Goal: Task Accomplishment & Management: Use online tool/utility

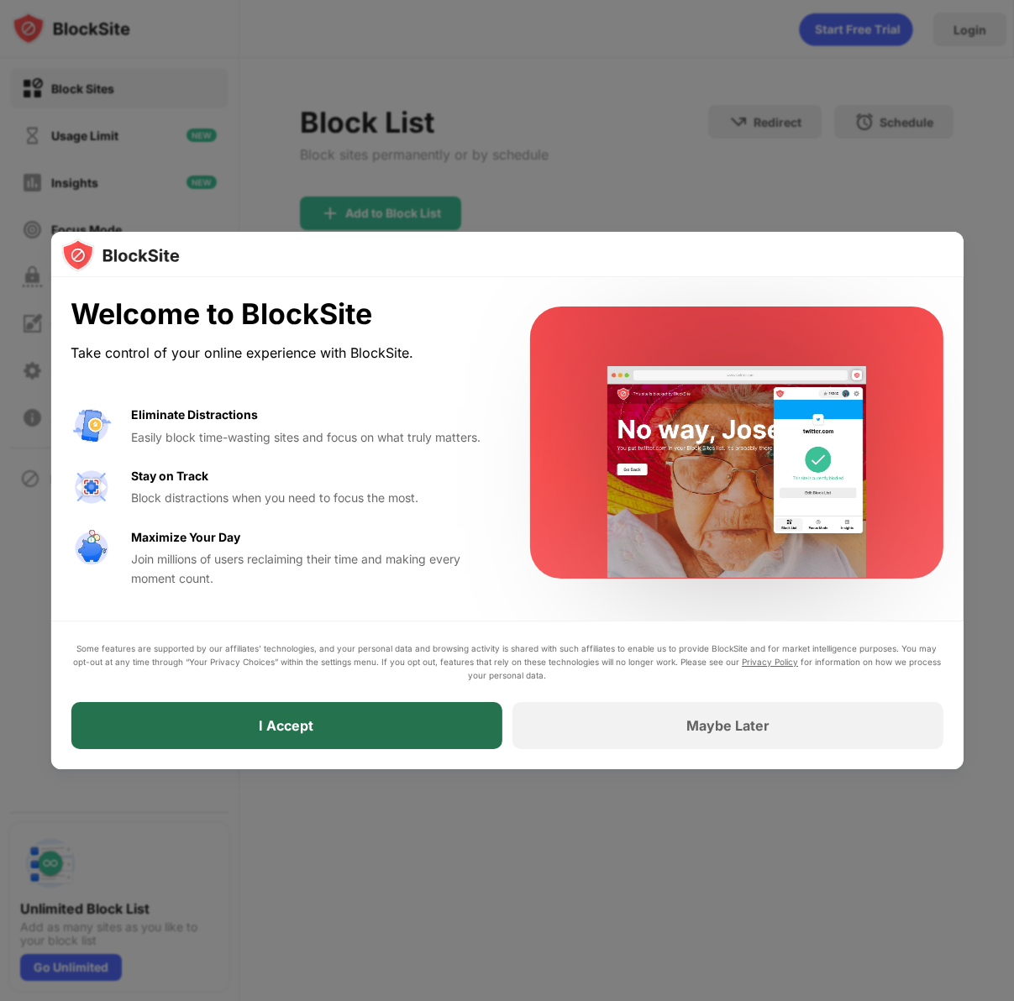
click at [332, 720] on div "I Accept" at bounding box center [286, 725] width 431 height 47
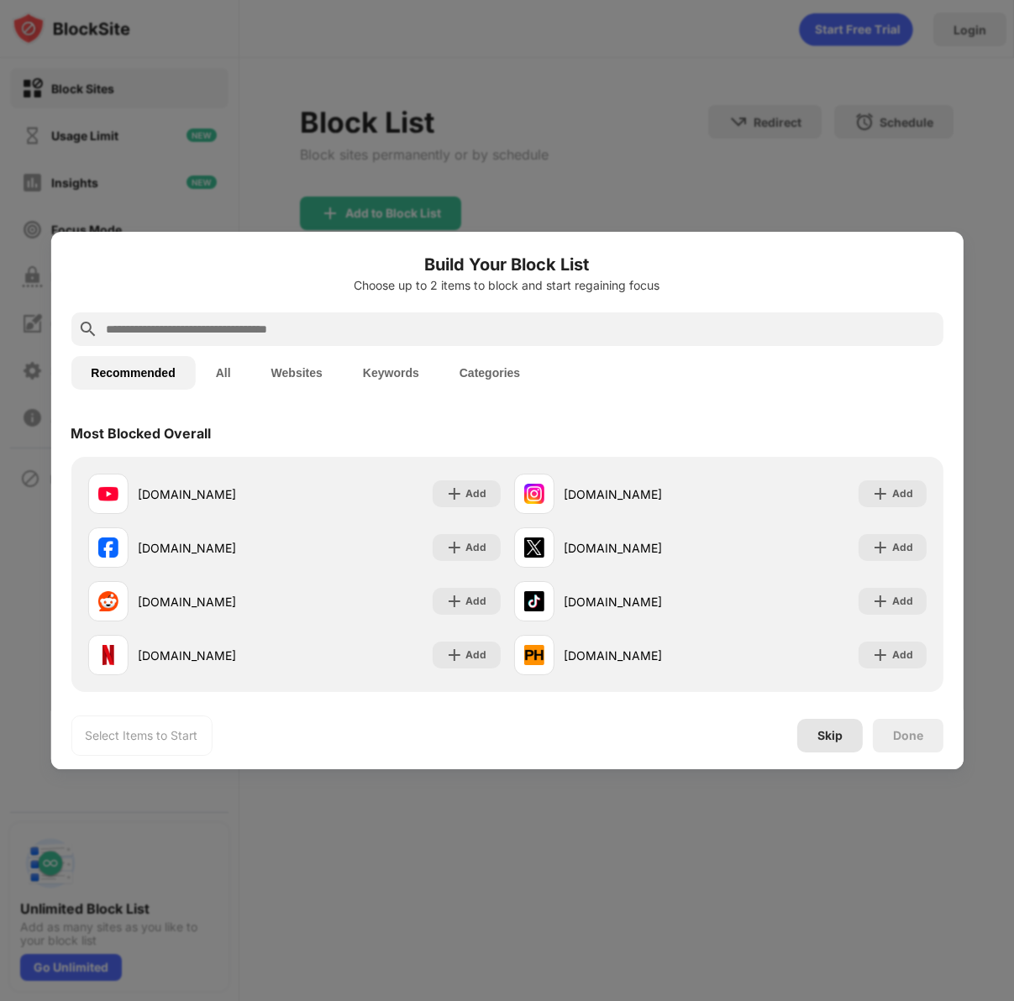
click at [826, 739] on div "Skip" at bounding box center [829, 735] width 25 height 13
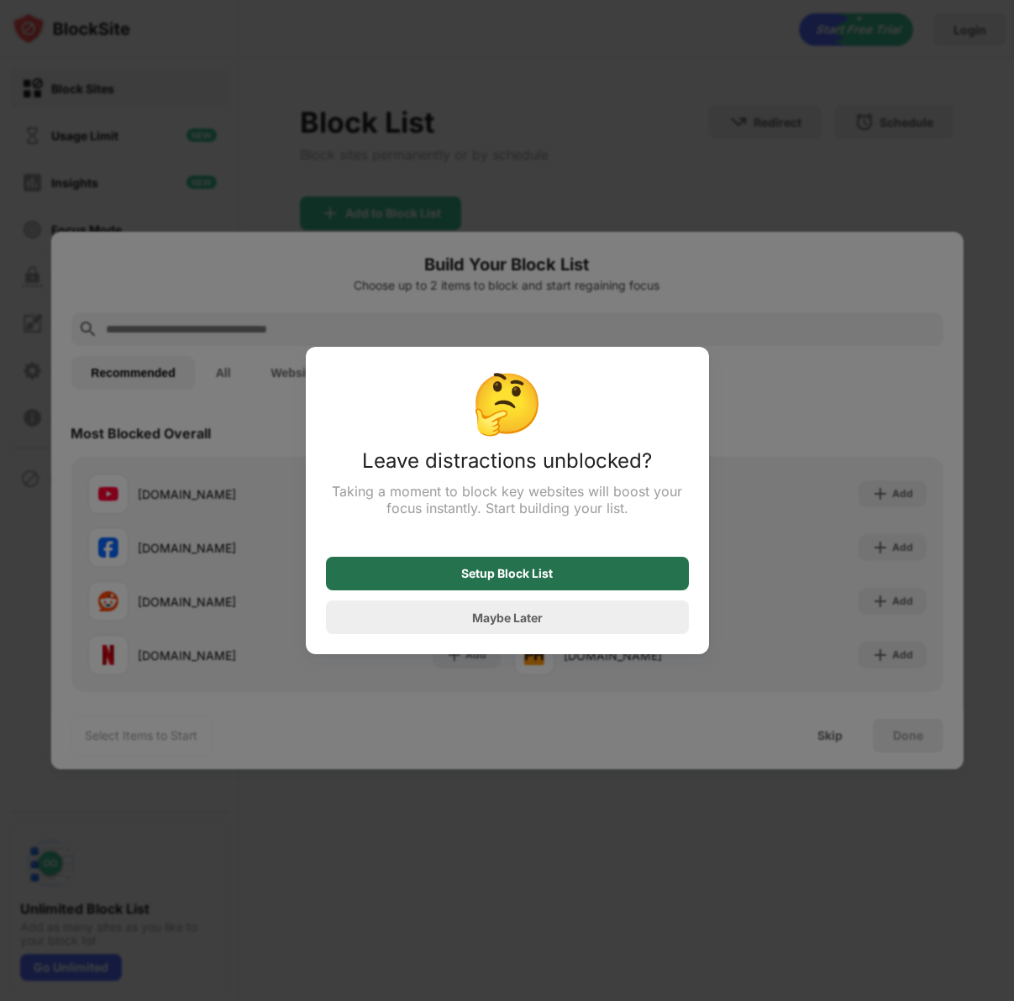
click at [503, 587] on div "Setup Block List" at bounding box center [507, 574] width 363 height 34
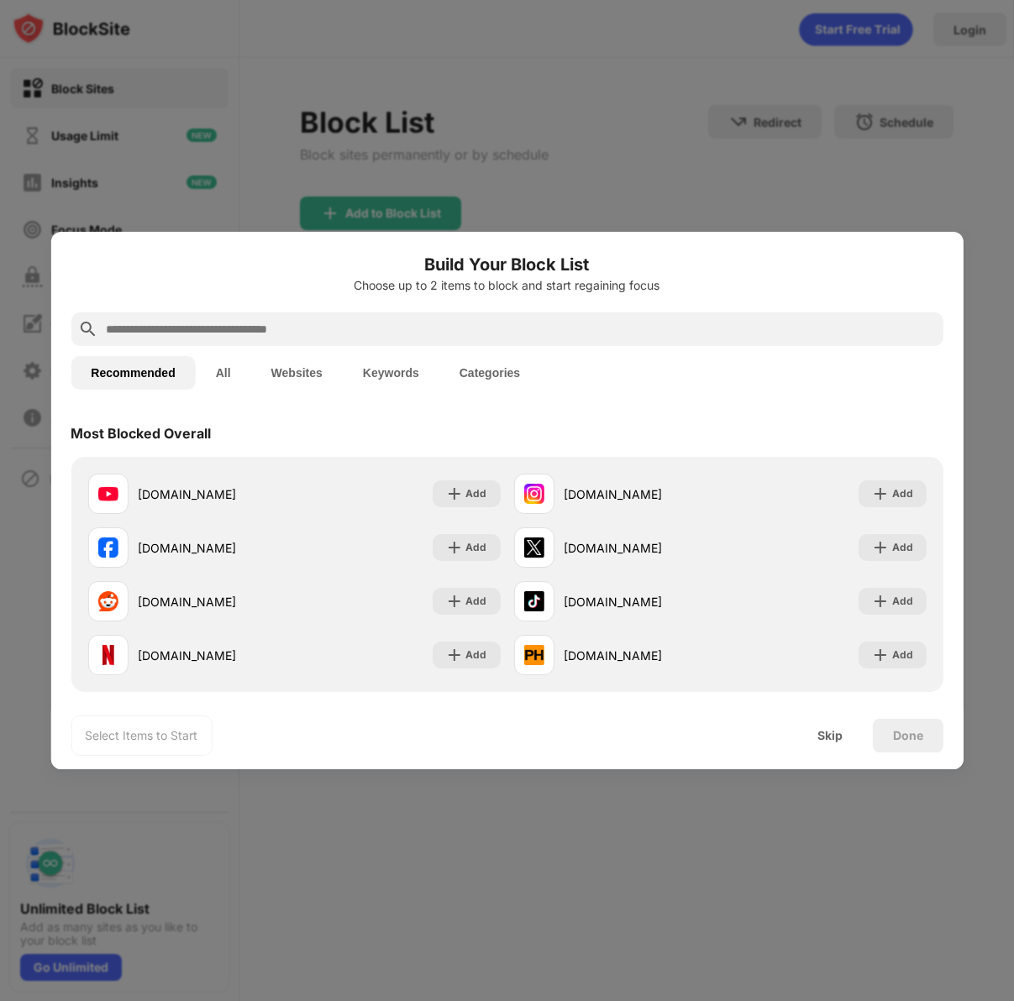
paste input "**********"
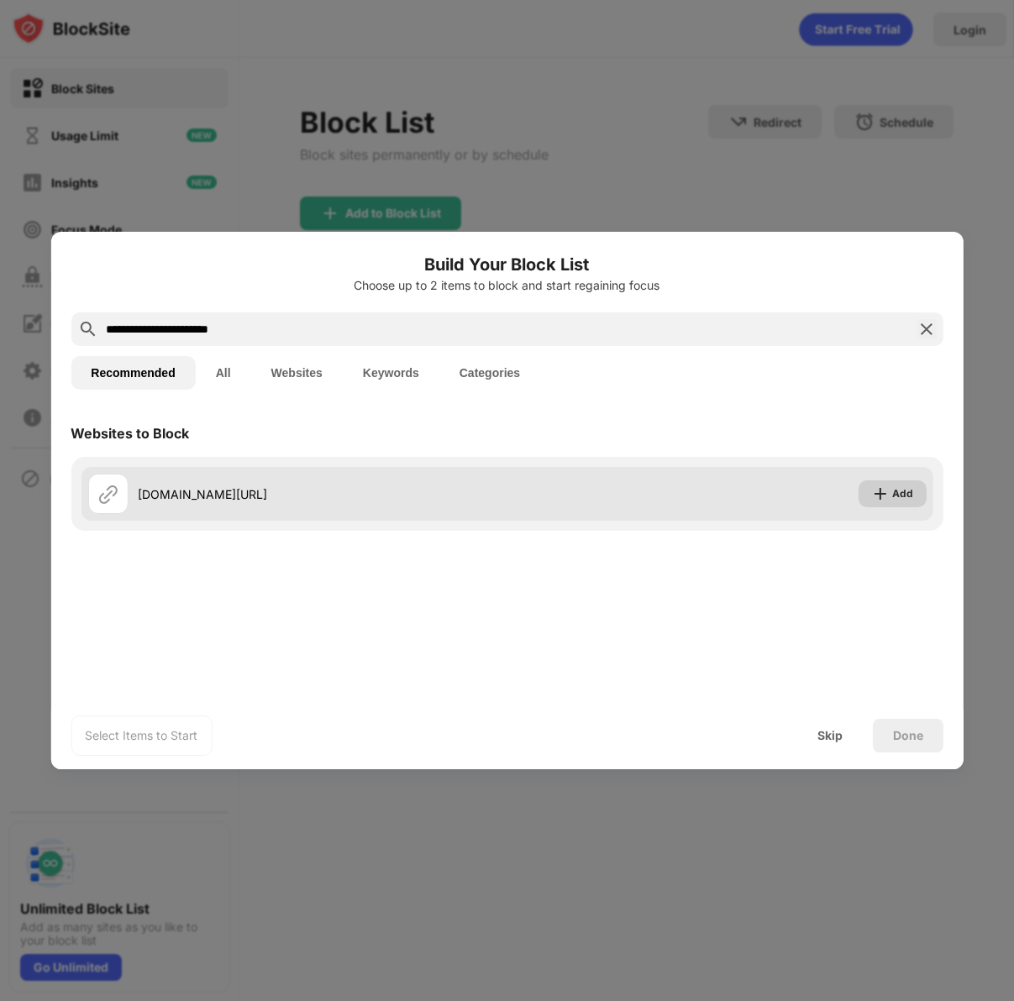
type input "**********"
click at [893, 493] on div "Add" at bounding box center [902, 493] width 21 height 17
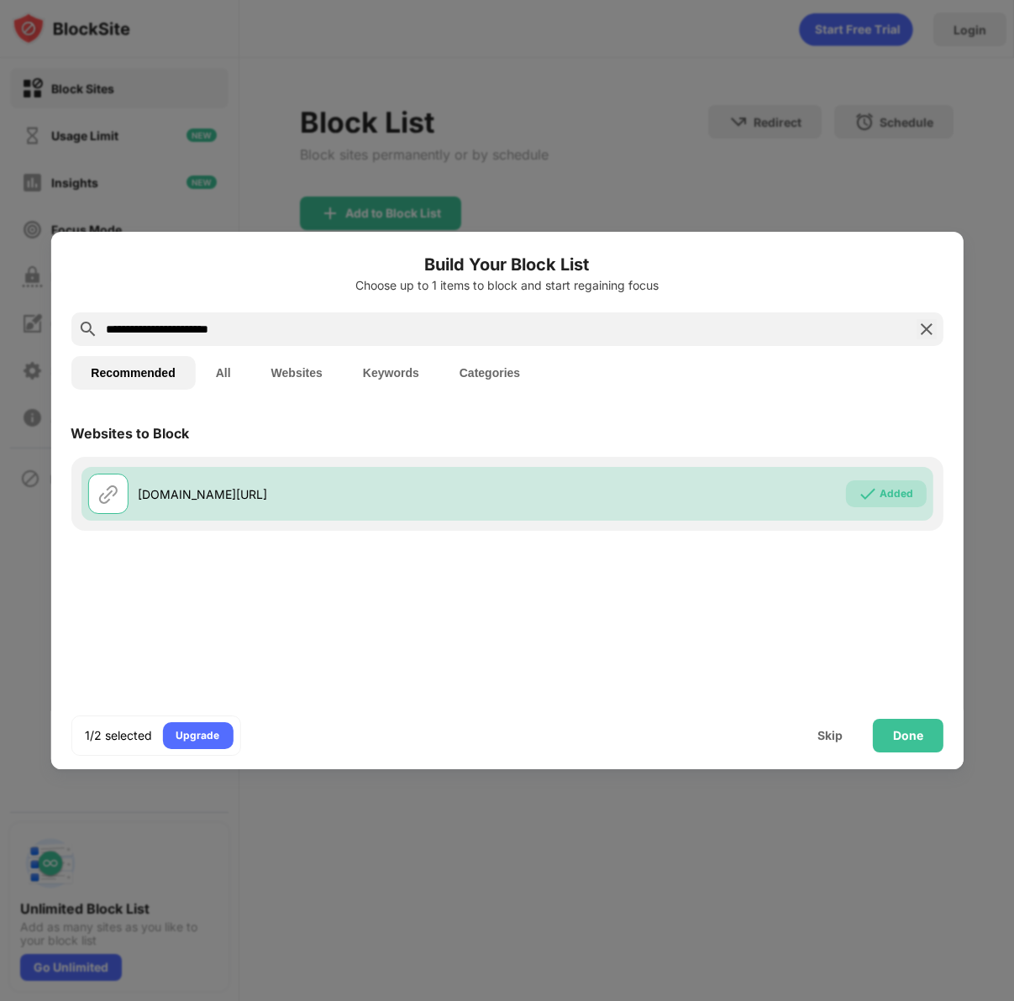
click at [931, 328] on img at bounding box center [926, 329] width 20 height 20
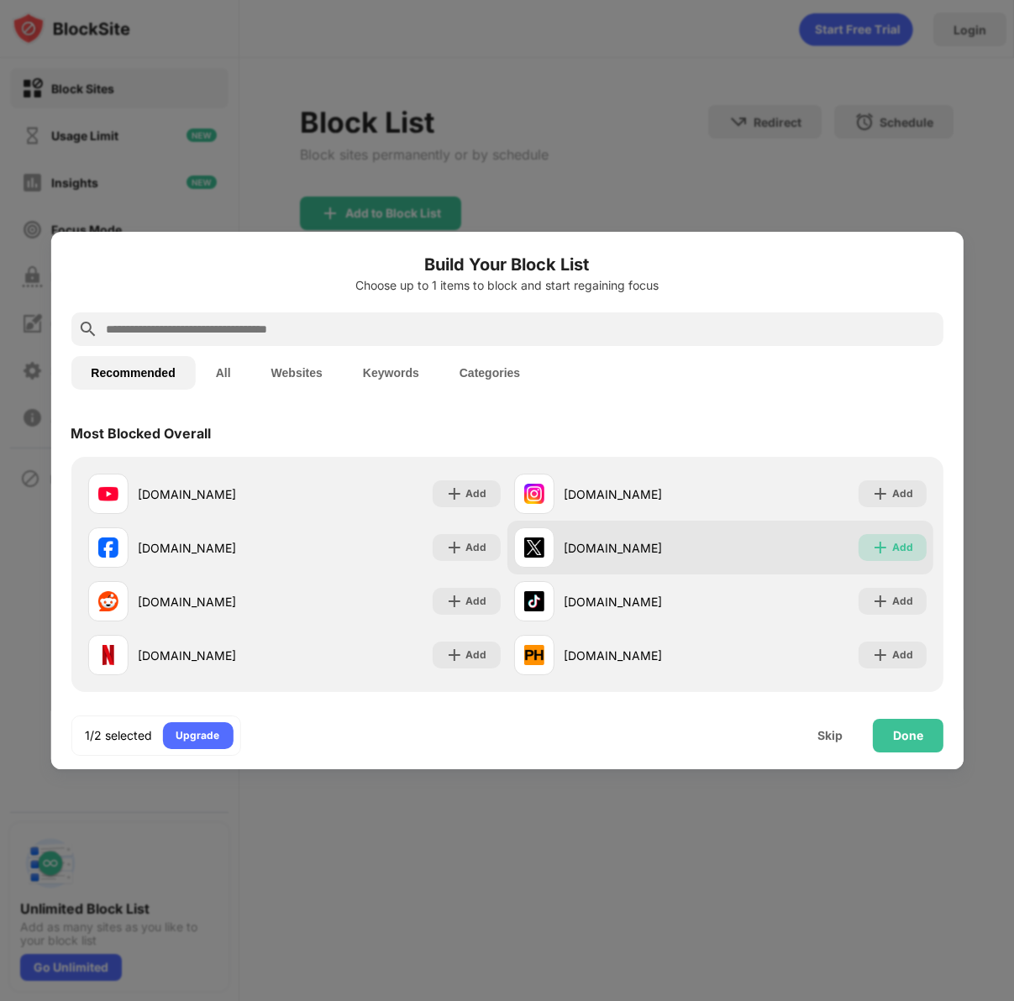
click at [889, 548] on div "Add" at bounding box center [892, 547] width 68 height 27
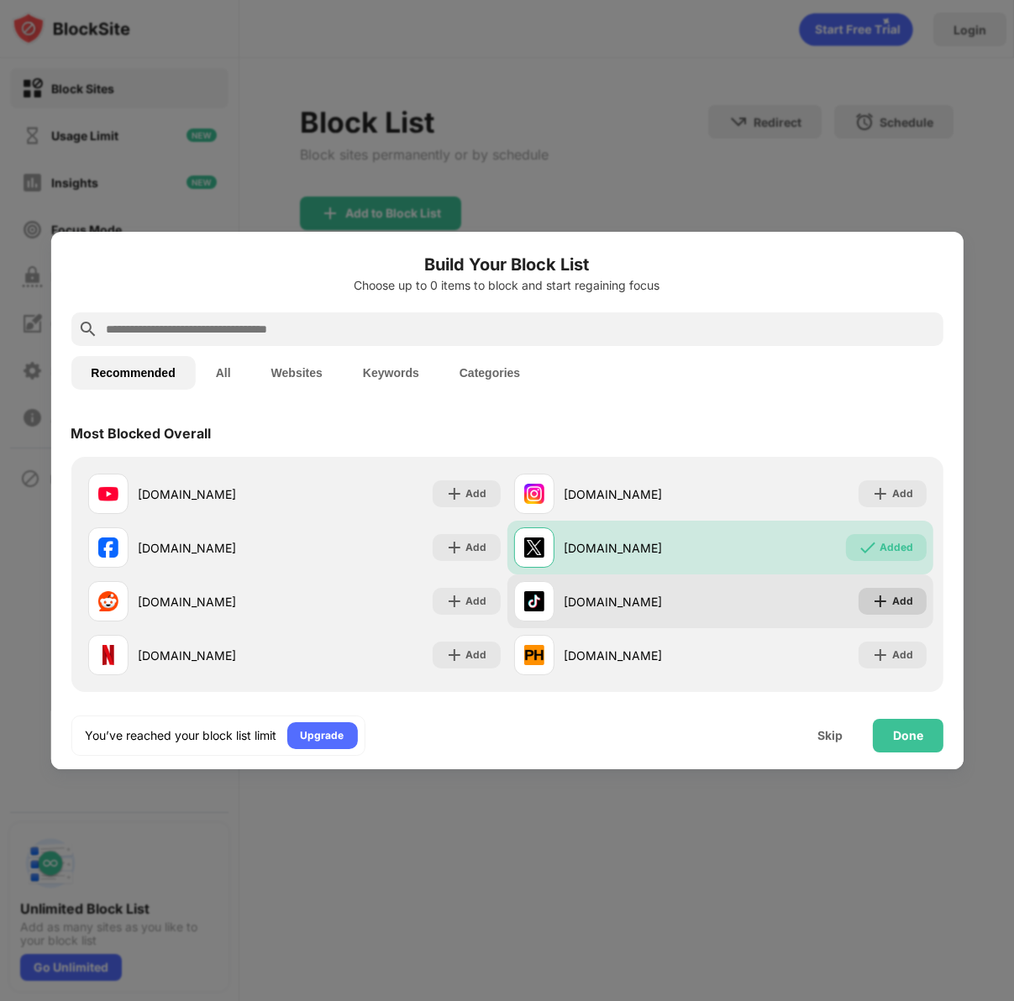
click at [898, 603] on div "Add" at bounding box center [902, 601] width 21 height 17
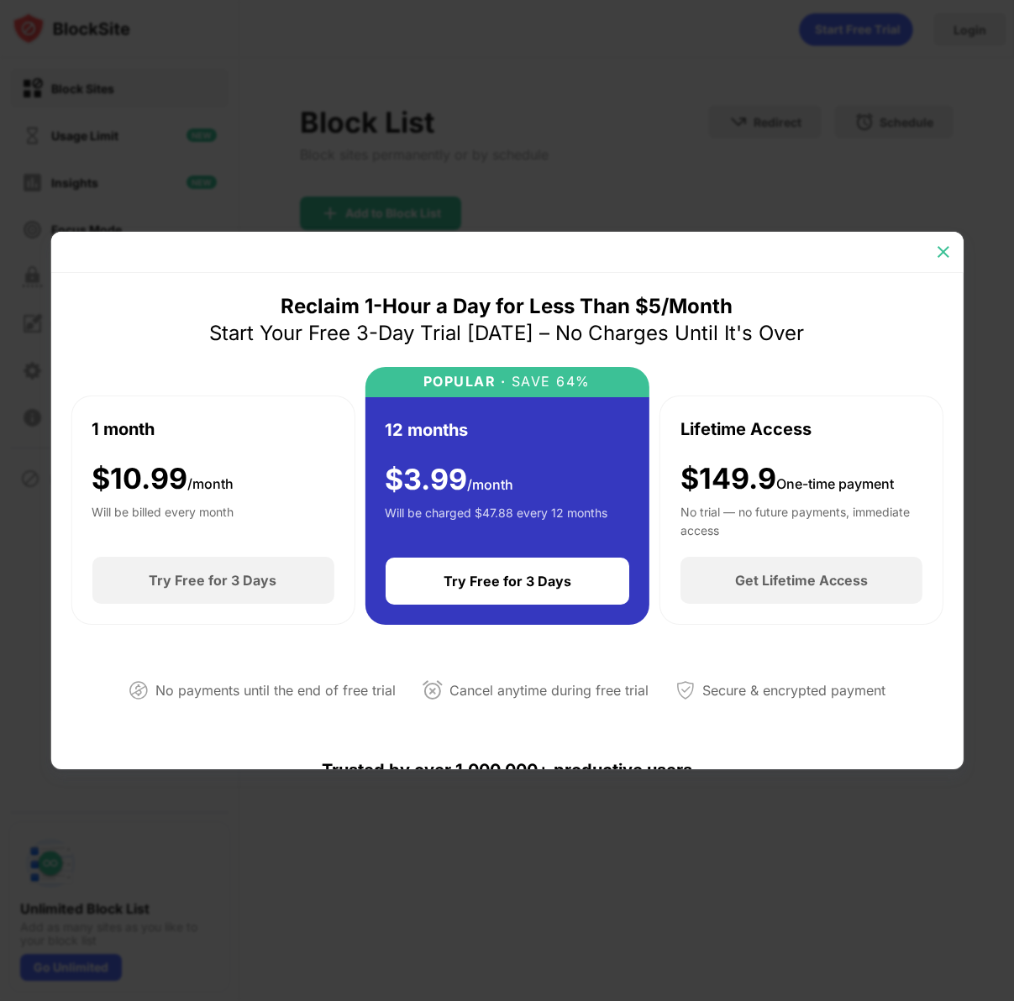
click at [938, 253] on img at bounding box center [943, 252] width 17 height 17
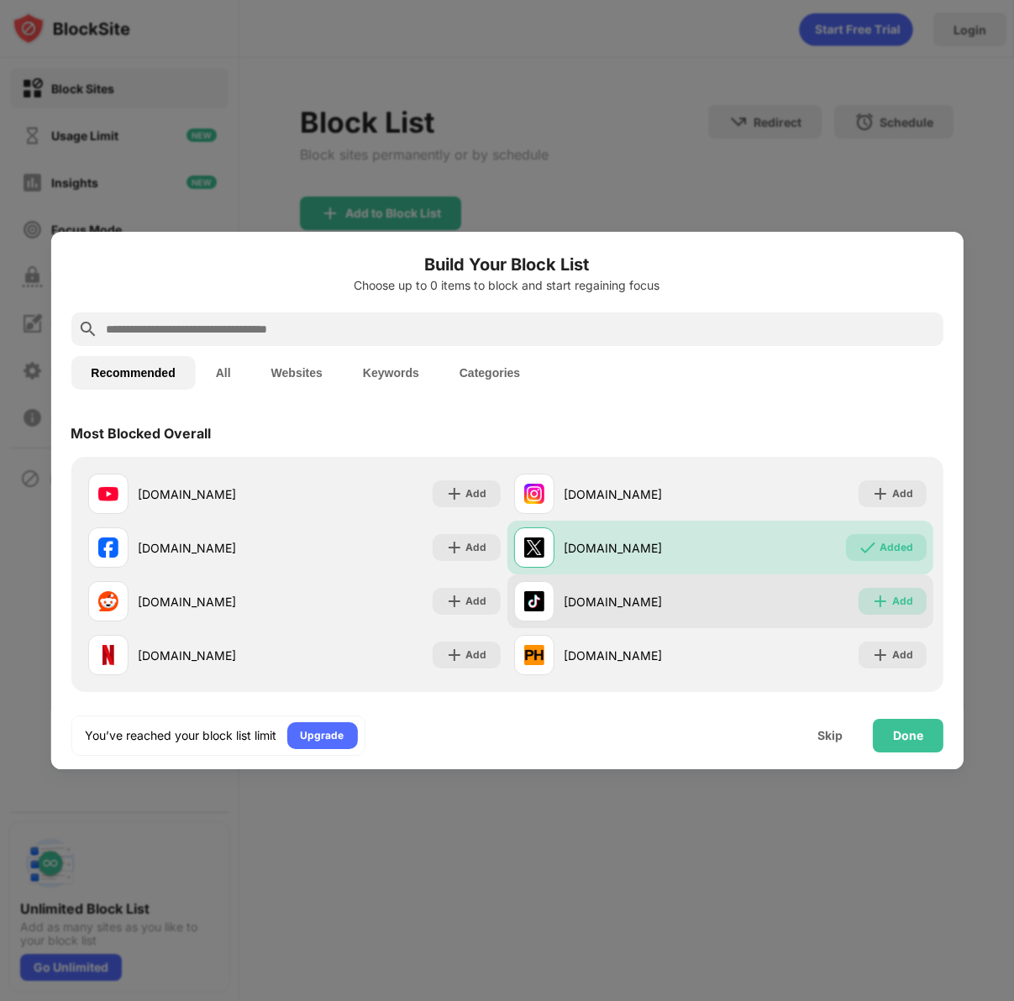
click at [894, 604] on div "Add" at bounding box center [902, 601] width 21 height 17
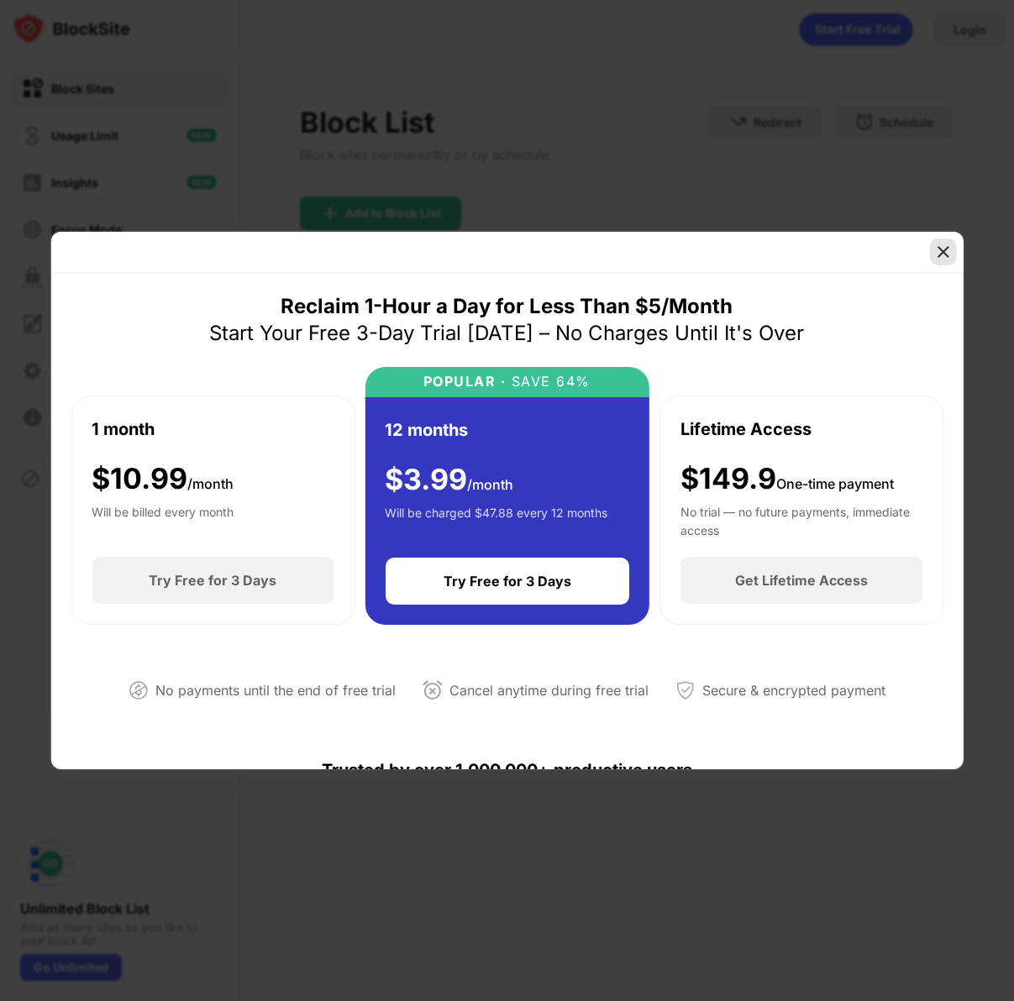
click at [943, 249] on img at bounding box center [943, 252] width 17 height 17
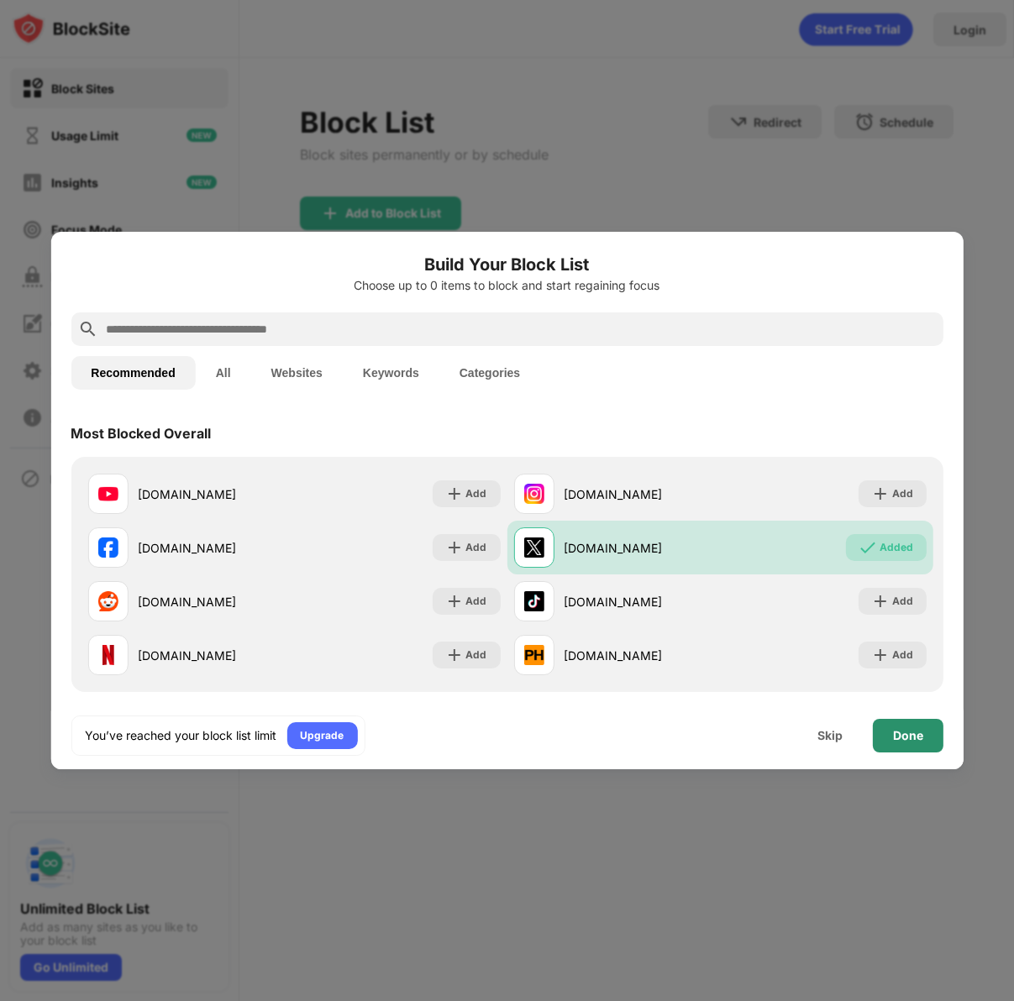
click at [910, 726] on div "Done" at bounding box center [908, 736] width 71 height 34
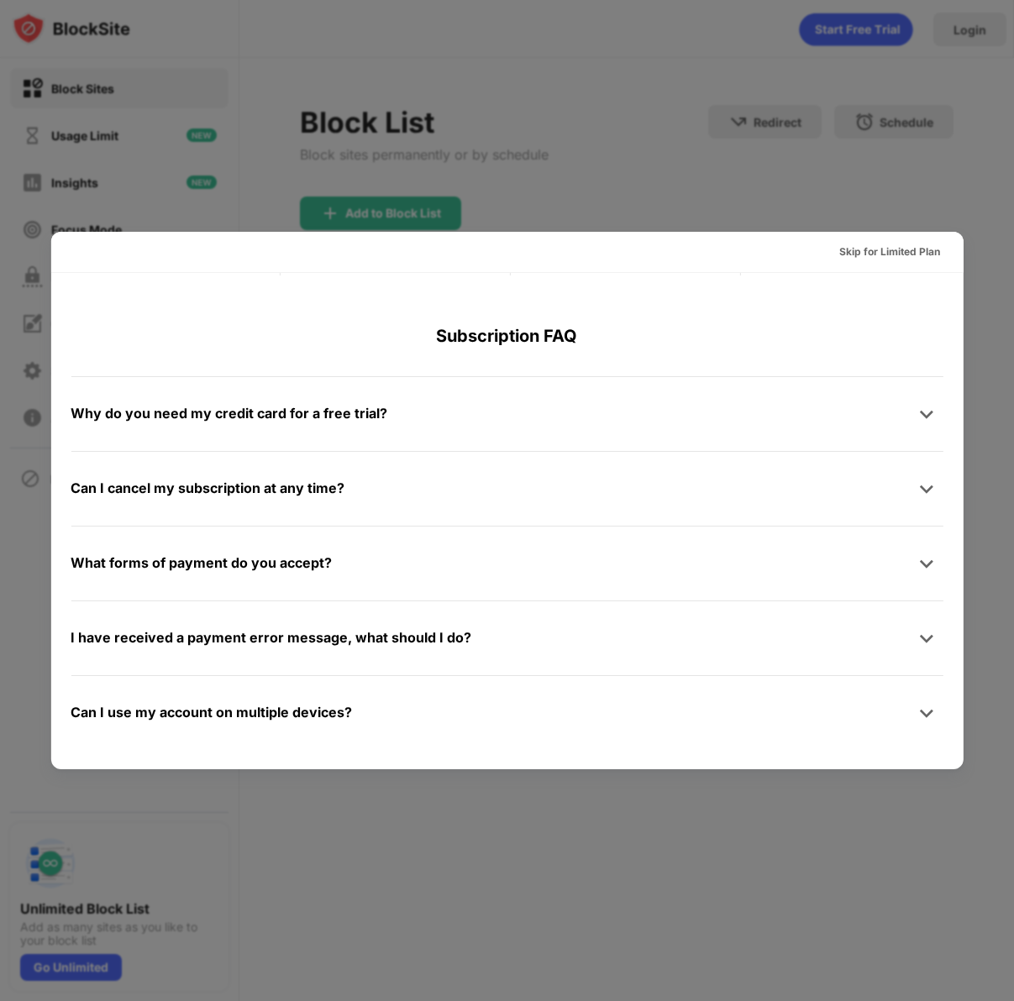
scroll to position [820, 0]
click at [892, 250] on div "Skip for Limited Plan" at bounding box center [889, 252] width 101 height 17
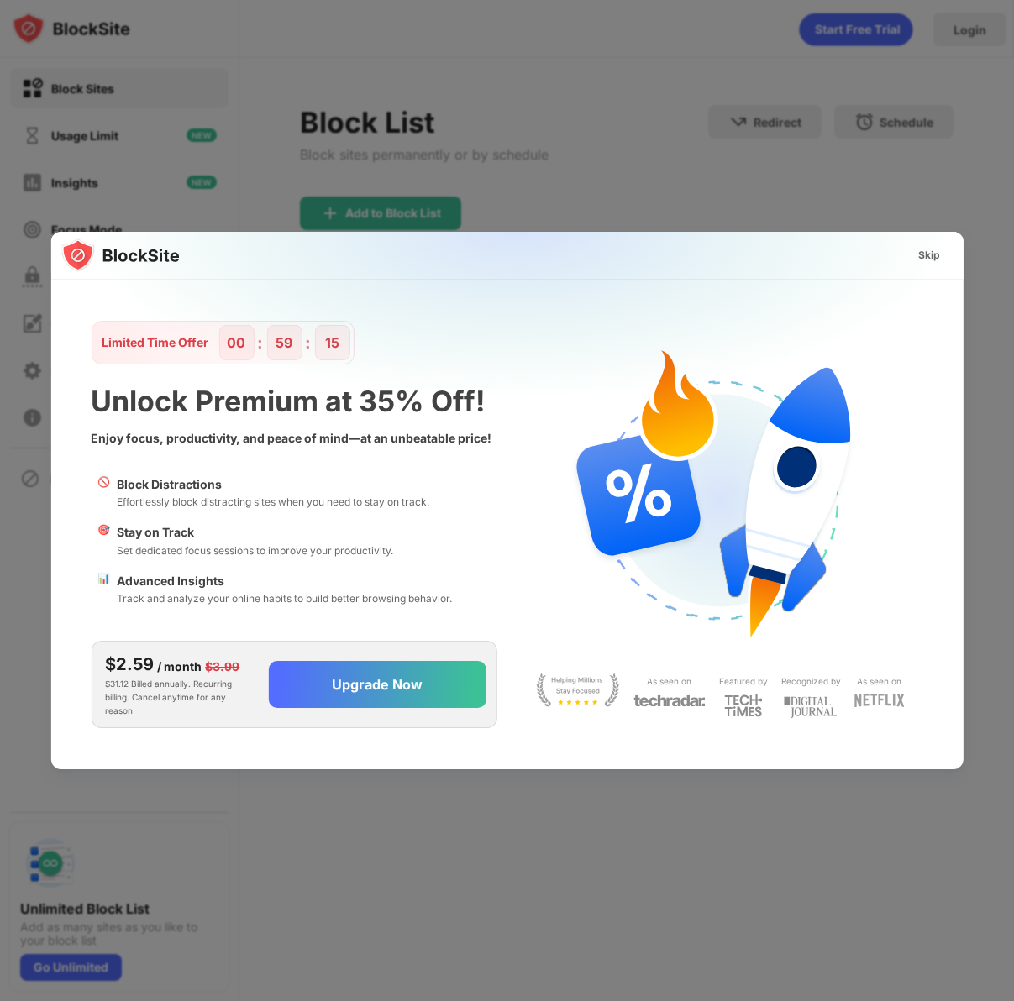
scroll to position [0, 0]
click at [927, 254] on div "Skip" at bounding box center [929, 255] width 22 height 17
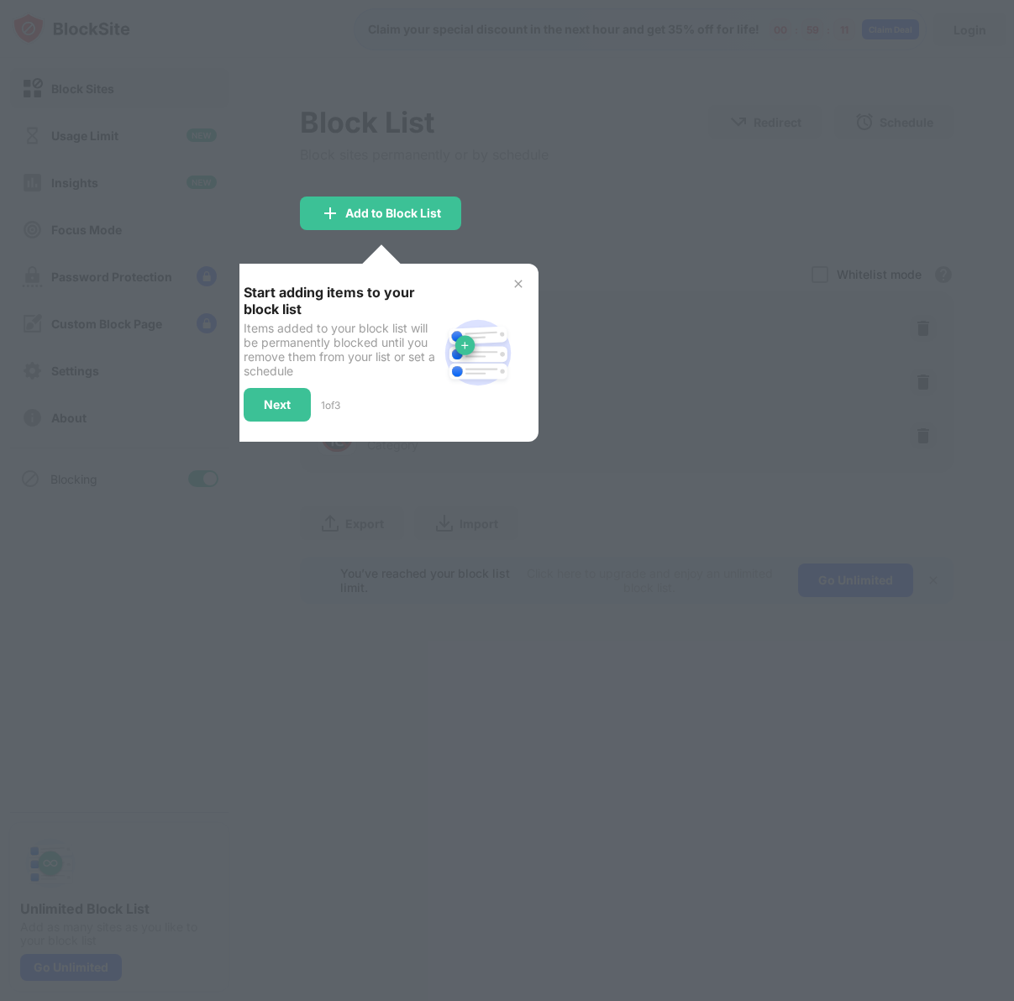
click at [539, 258] on div at bounding box center [507, 500] width 1014 height 1001
click at [524, 282] on img at bounding box center [518, 283] width 13 height 13
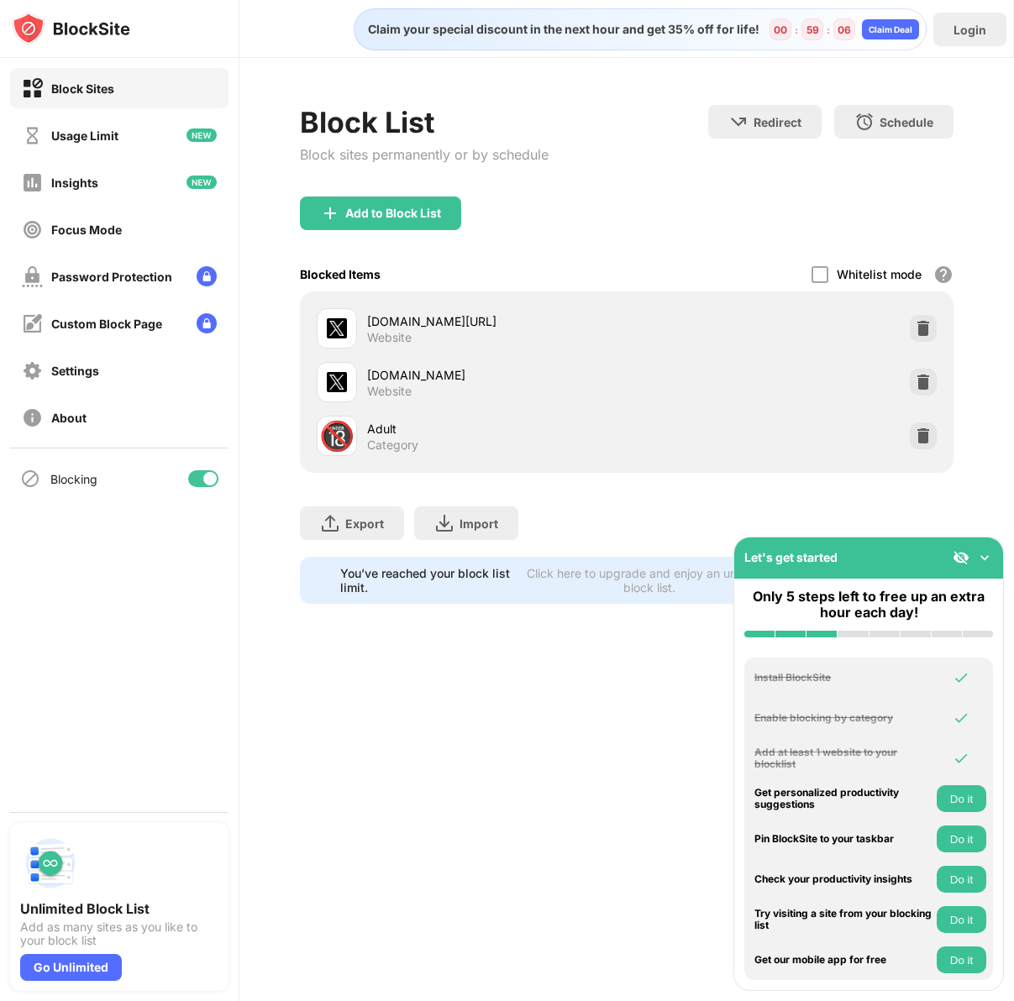
click at [370, 425] on div "Adult" at bounding box center [497, 429] width 260 height 18
click at [979, 559] on img at bounding box center [984, 557] width 17 height 17
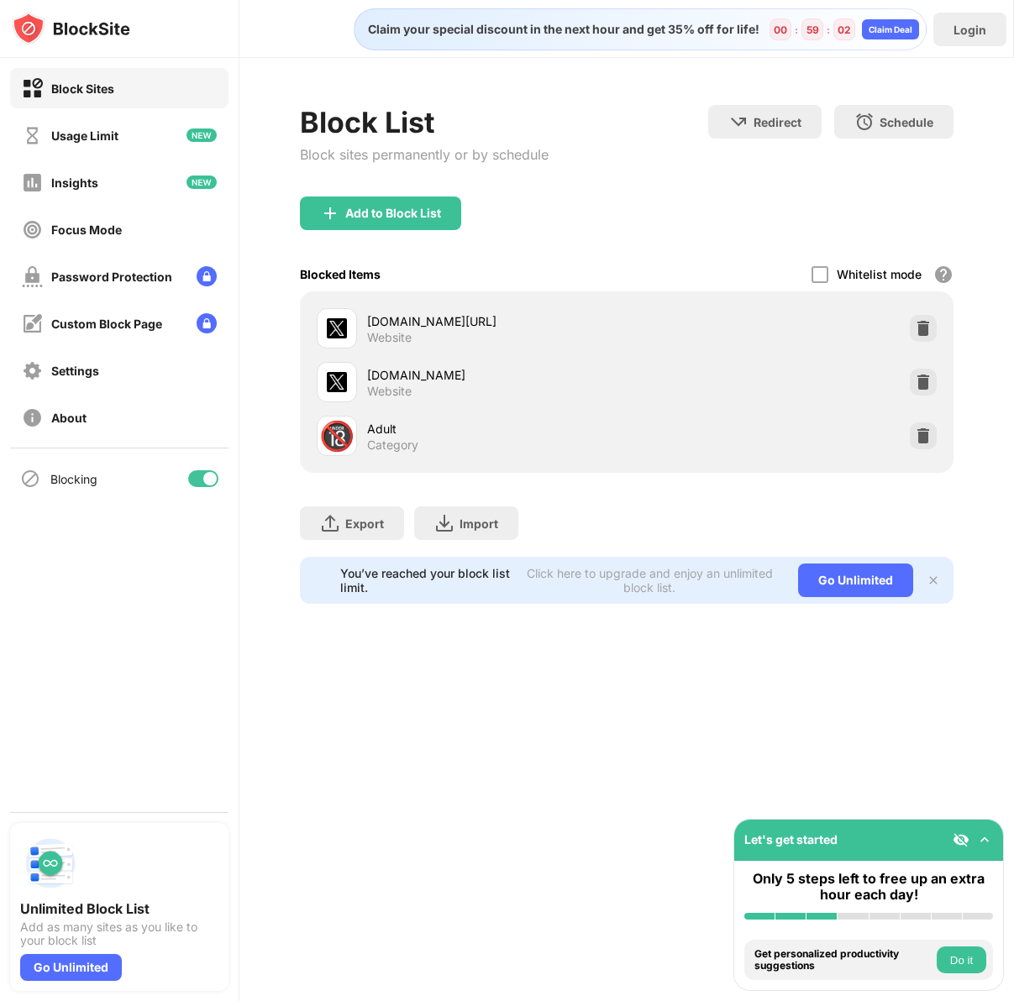
click at [365, 432] on div "🔞 Adult Category" at bounding box center [472, 436] width 310 height 40
click at [317, 429] on div "🔞" at bounding box center [337, 436] width 40 height 40
click at [928, 428] on img at bounding box center [923, 436] width 17 height 17
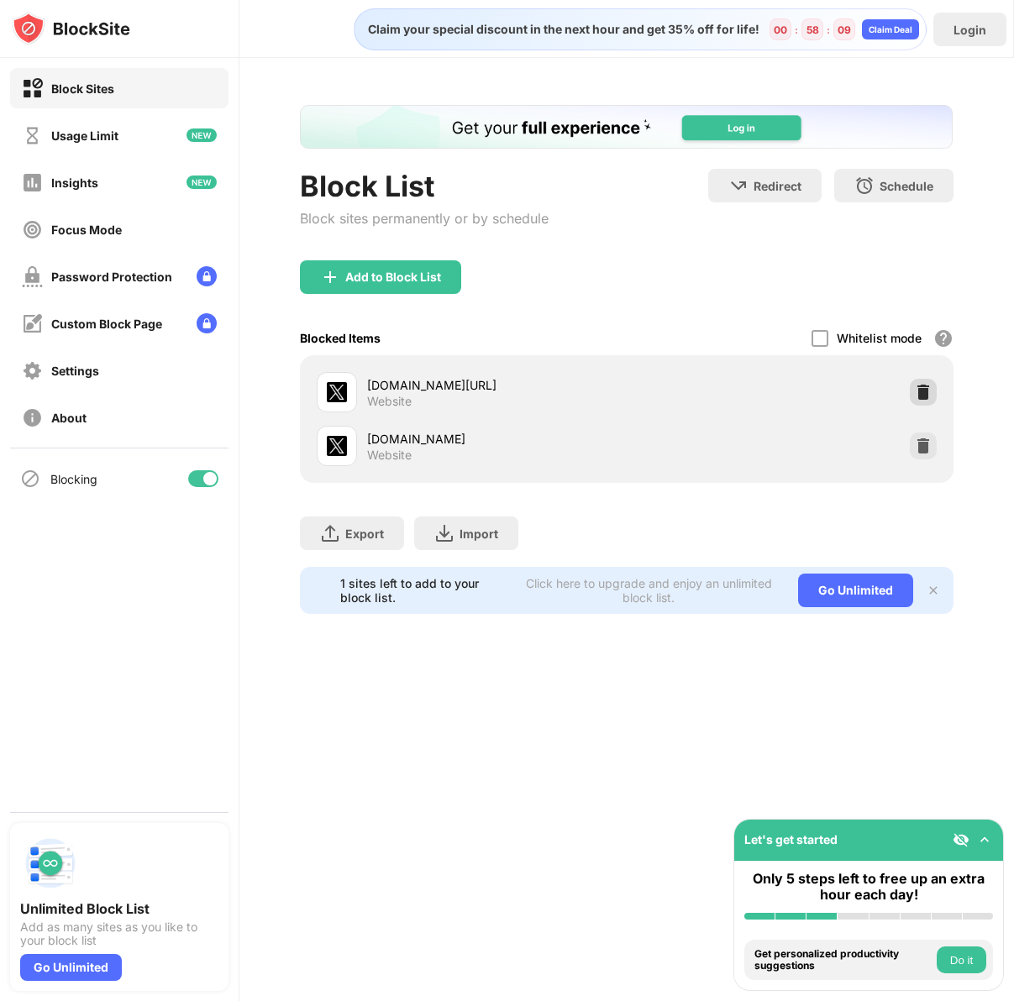
click at [926, 396] on img at bounding box center [923, 392] width 17 height 17
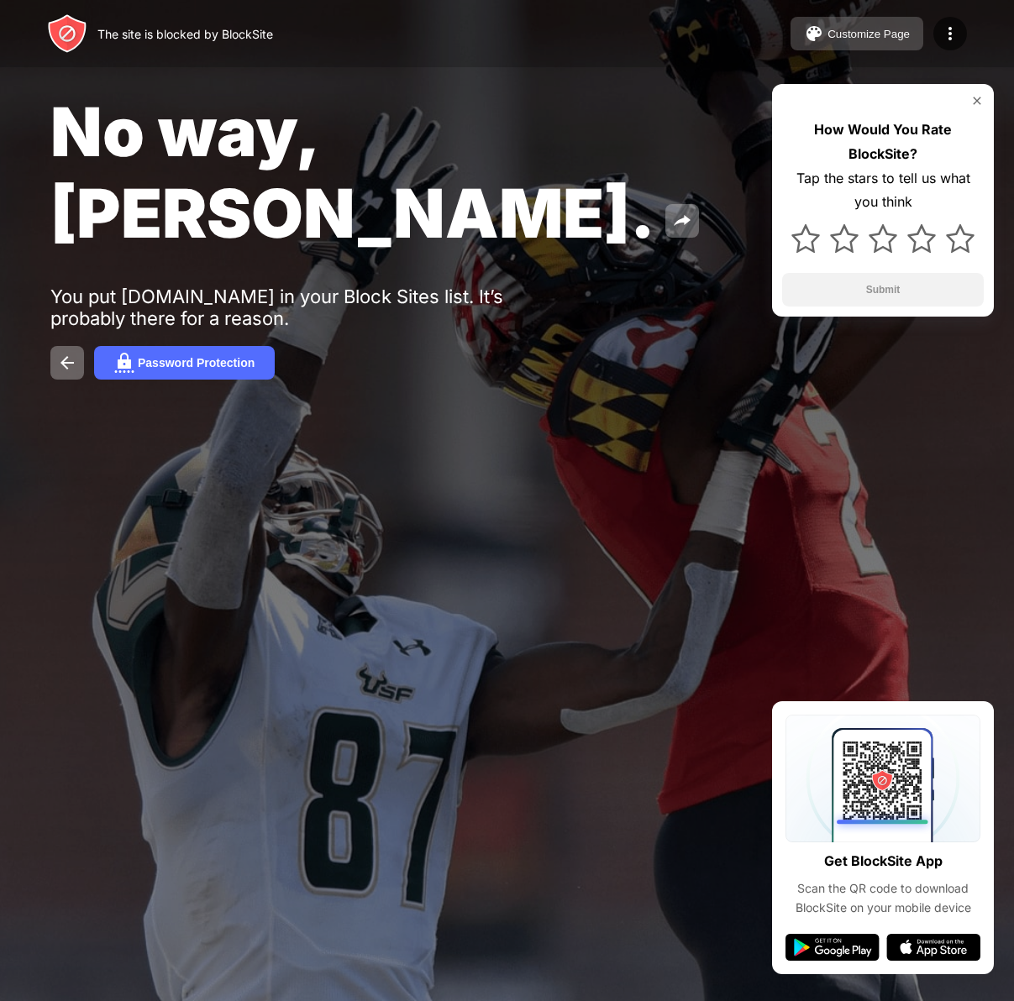
click at [867, 34] on div "Customize Page" at bounding box center [868, 34] width 82 height 13
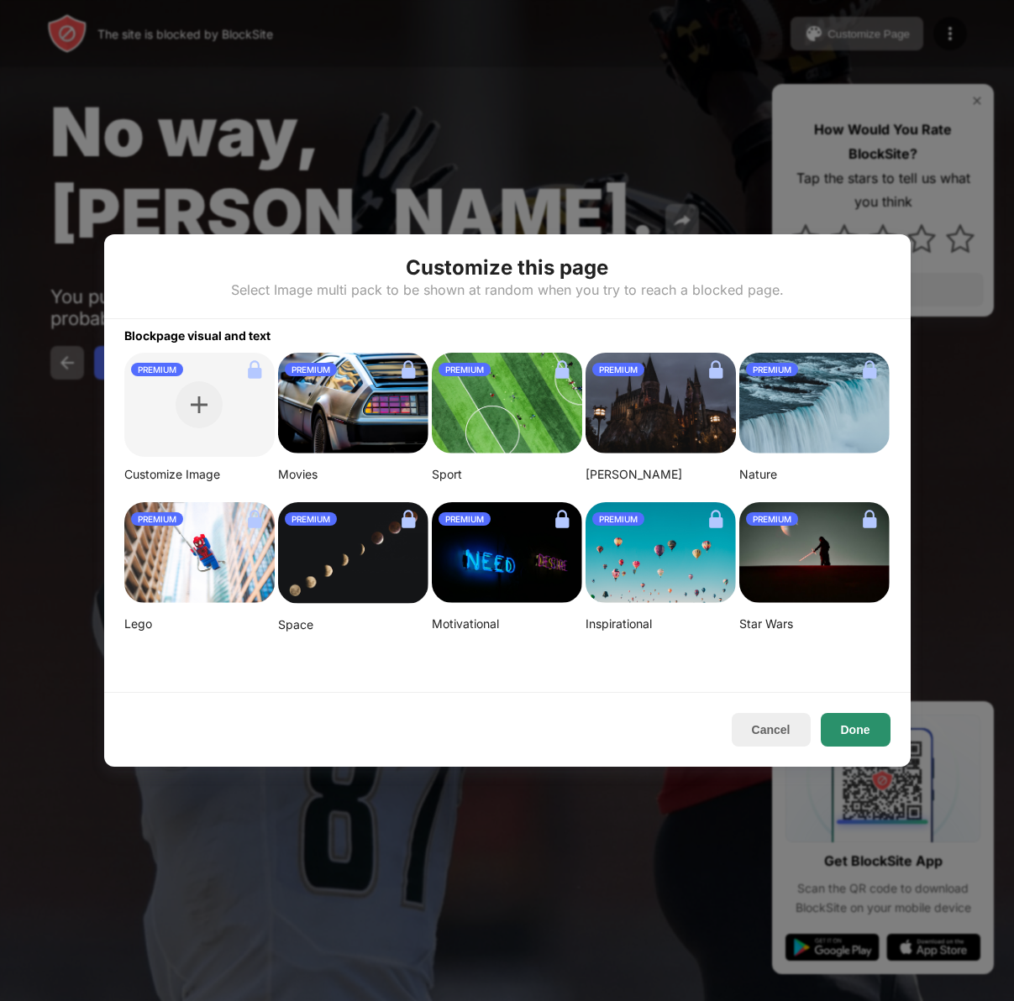
click at [834, 731] on button "Done" at bounding box center [856, 730] width 70 height 34
